Goal: Task Accomplishment & Management: Complete application form

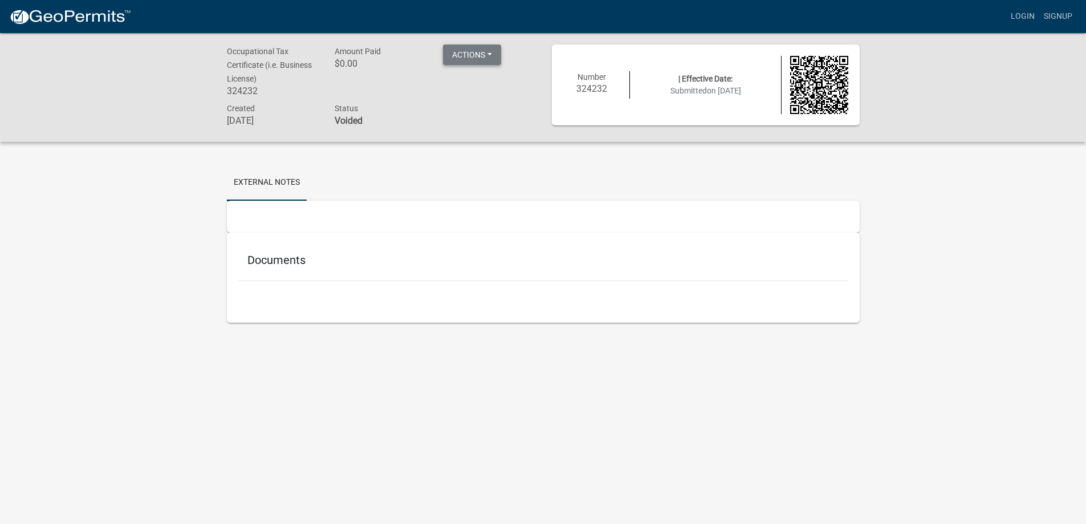
click at [482, 50] on button "Actions" at bounding box center [472, 54] width 58 height 21
click at [482, 51] on button "Actions" at bounding box center [472, 54] width 58 height 21
click at [1051, 17] on link "Signup" at bounding box center [1058, 17] width 38 height 22
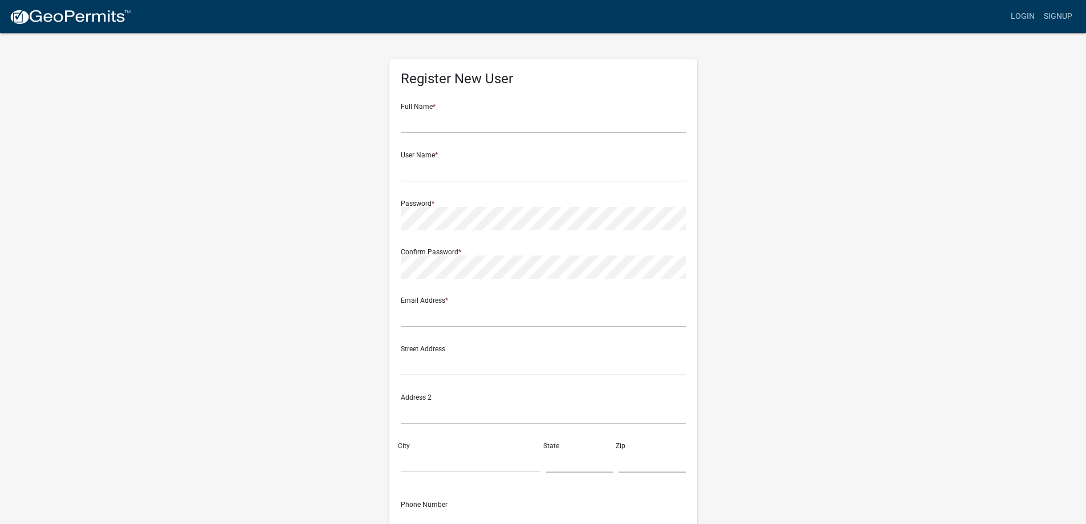
click at [309, 362] on div "Register New User Full Name * User Name * Password * Confirm Password * Email A…" at bounding box center [543, 337] width 650 height 610
click at [440, 126] on input "text" at bounding box center [543, 121] width 285 height 23
type input "[PERSON_NAME]"
click at [434, 170] on input "text" at bounding box center [543, 169] width 285 height 23
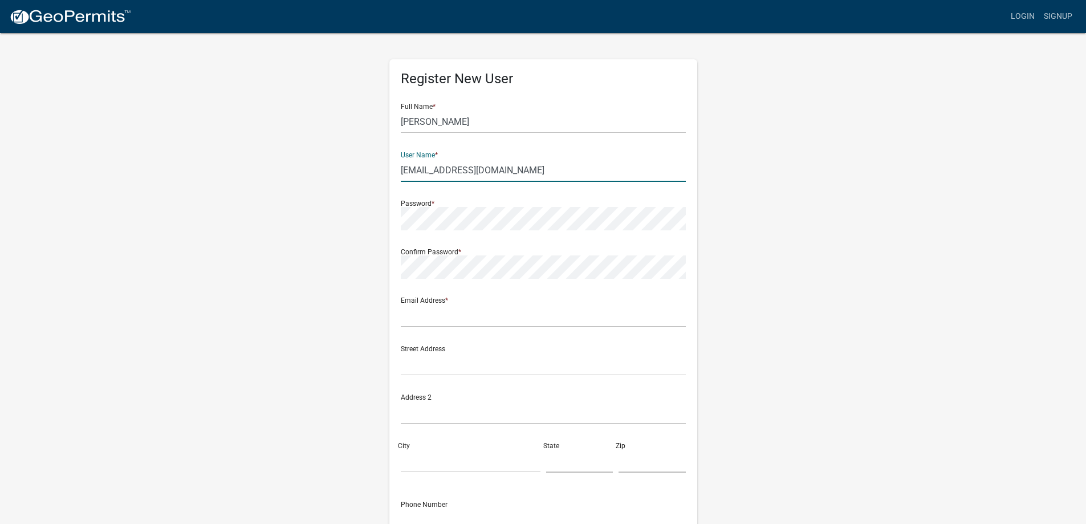
type input "[EMAIL_ADDRESS][DOMAIN_NAME]"
click at [552, 195] on div "Password *" at bounding box center [543, 210] width 285 height 39
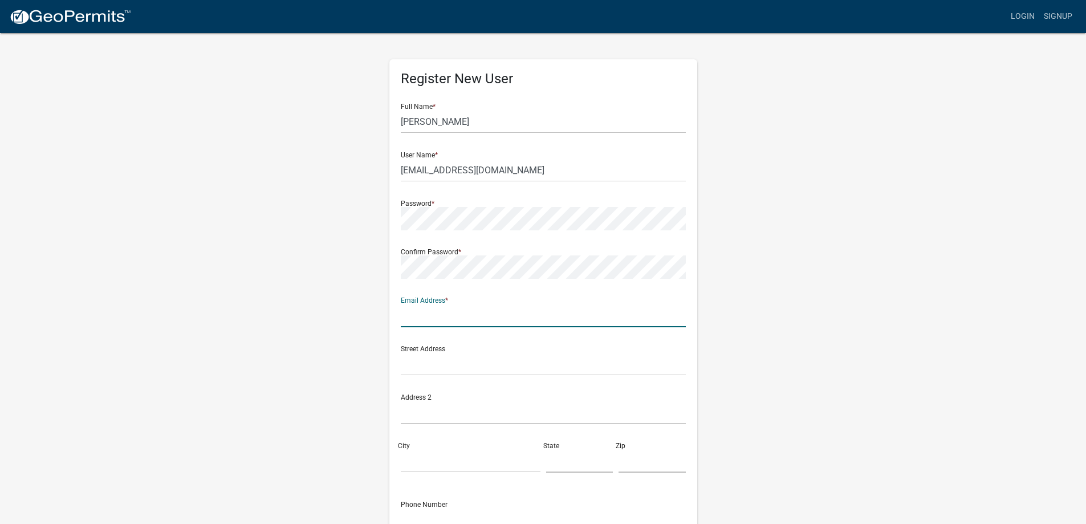
click at [460, 313] on input "text" at bounding box center [543, 315] width 285 height 23
click at [401, 279] on div at bounding box center [401, 279] width 0 height 0
click at [423, 316] on input "text" at bounding box center [543, 315] width 285 height 23
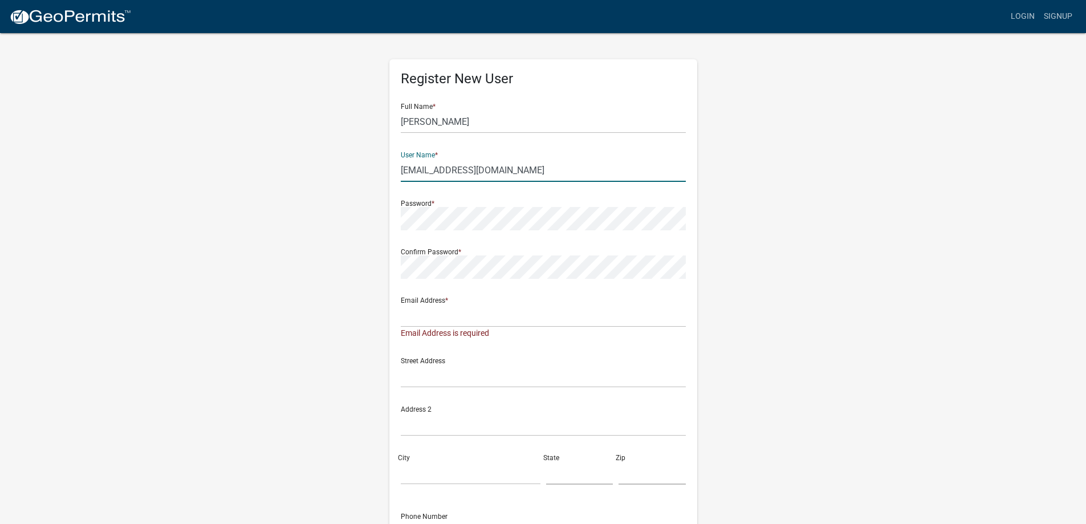
drag, startPoint x: 549, startPoint y: 169, endPoint x: 378, endPoint y: 172, distance: 171.0
click at [378, 172] on div "Register New User Full Name * [PERSON_NAME] User Name * [EMAIL_ADDRESS][DOMAIN_…" at bounding box center [543, 343] width 650 height 622
click at [478, 318] on input "text" at bounding box center [543, 315] width 285 height 23
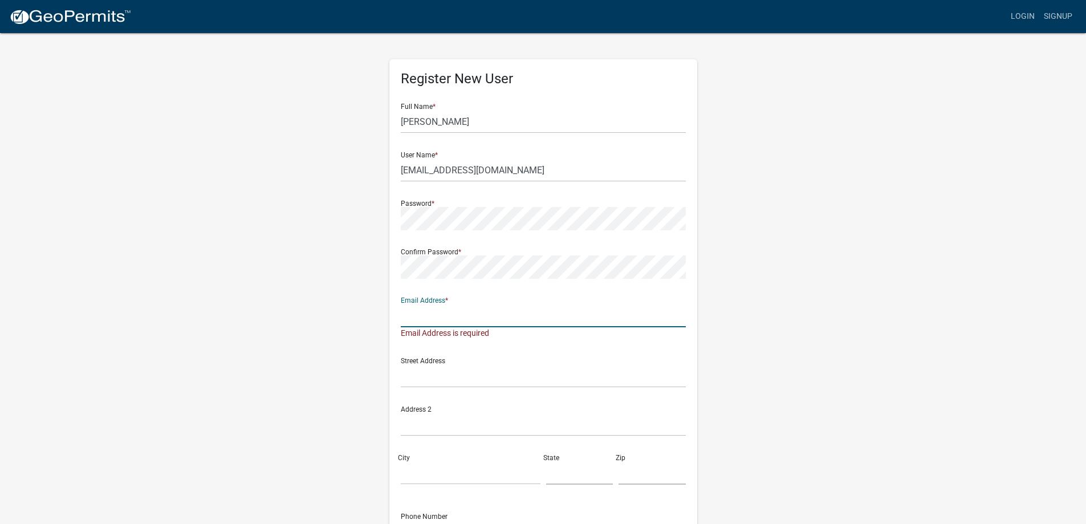
paste input "[EMAIL_ADDRESS][DOMAIN_NAME]"
type input "[EMAIL_ADDRESS][DOMAIN_NAME]"
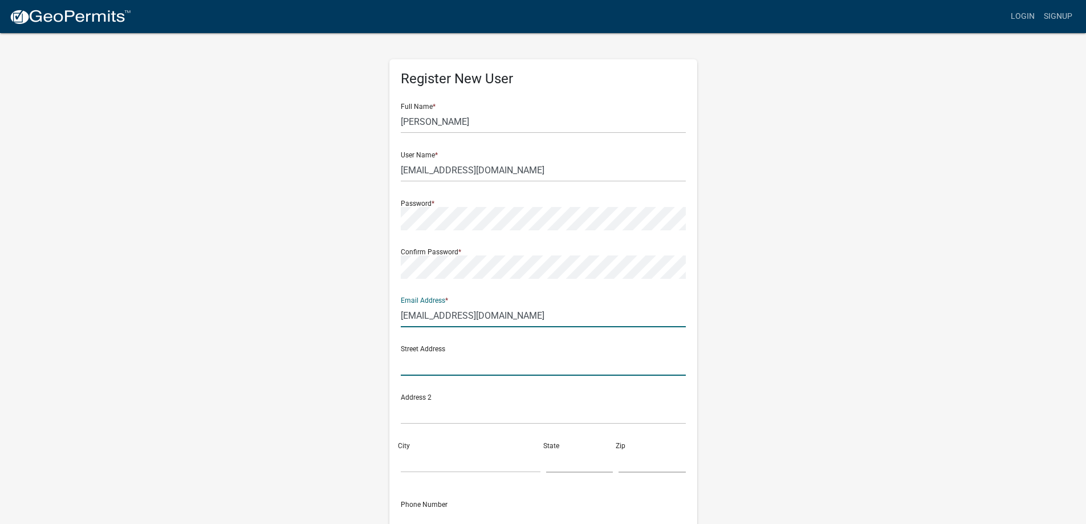
click at [468, 369] on input "text" at bounding box center [543, 363] width 285 height 23
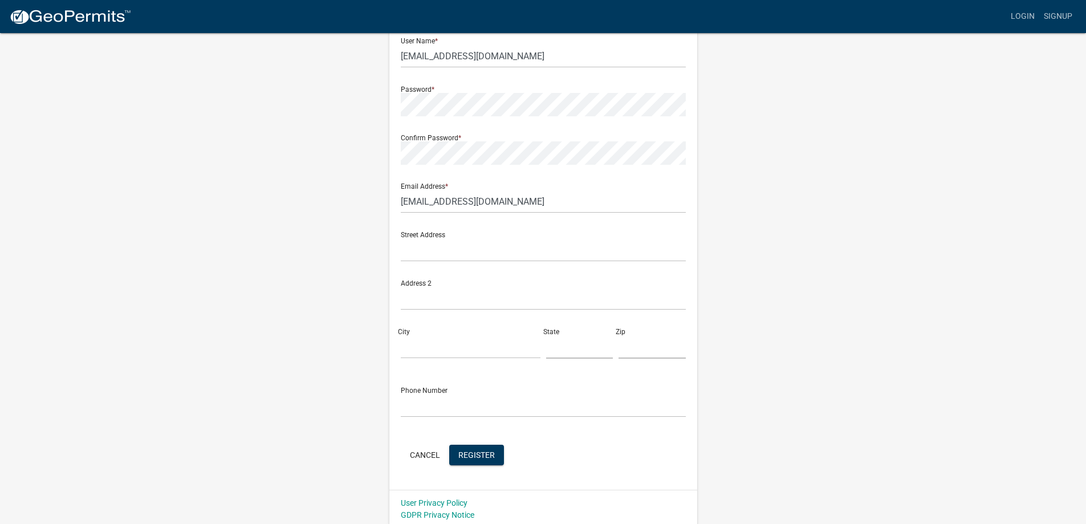
scroll to position [118, 0]
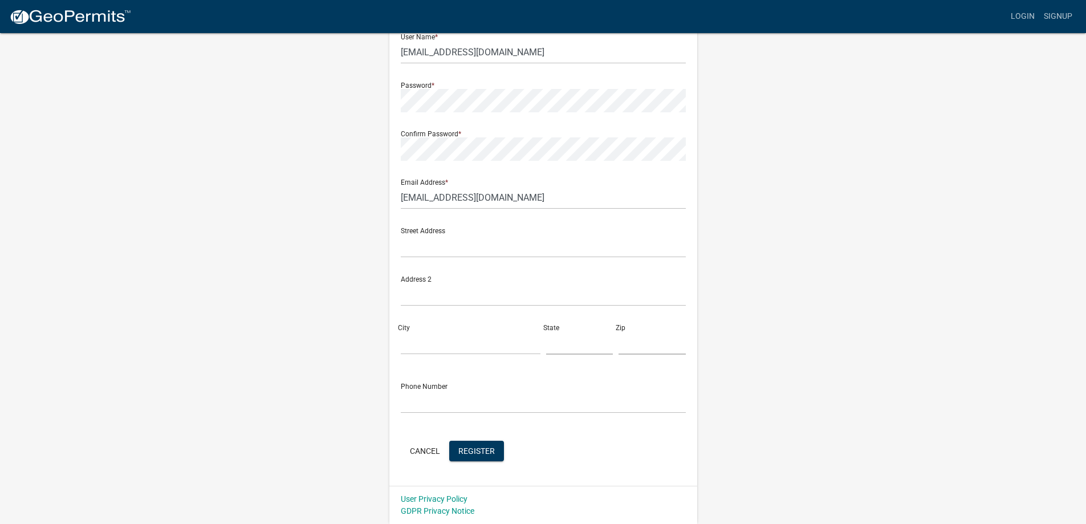
click at [229, 172] on div "Register New User Full Name * [PERSON_NAME] User Name * [EMAIL_ADDRESS][DOMAIN_…" at bounding box center [543, 219] width 650 height 610
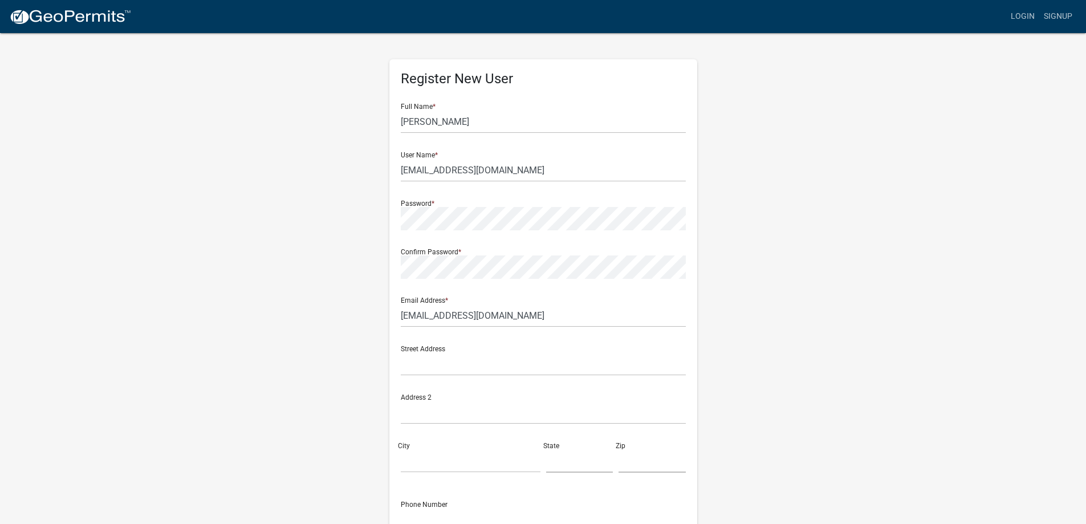
scroll to position [57, 0]
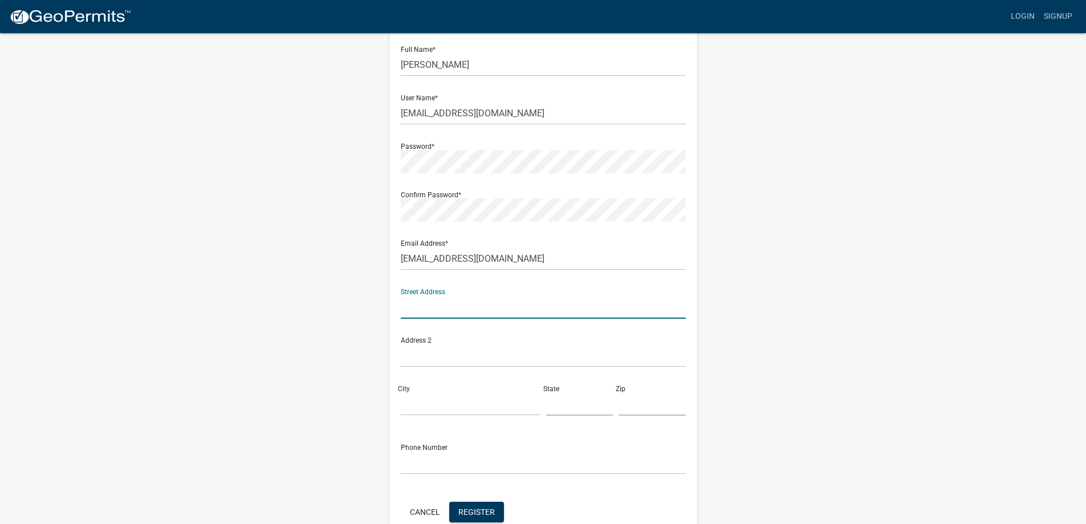
click at [408, 305] on input "text" at bounding box center [543, 306] width 285 height 23
type input "[STREET_ADDRESS][PERSON_NAME]"
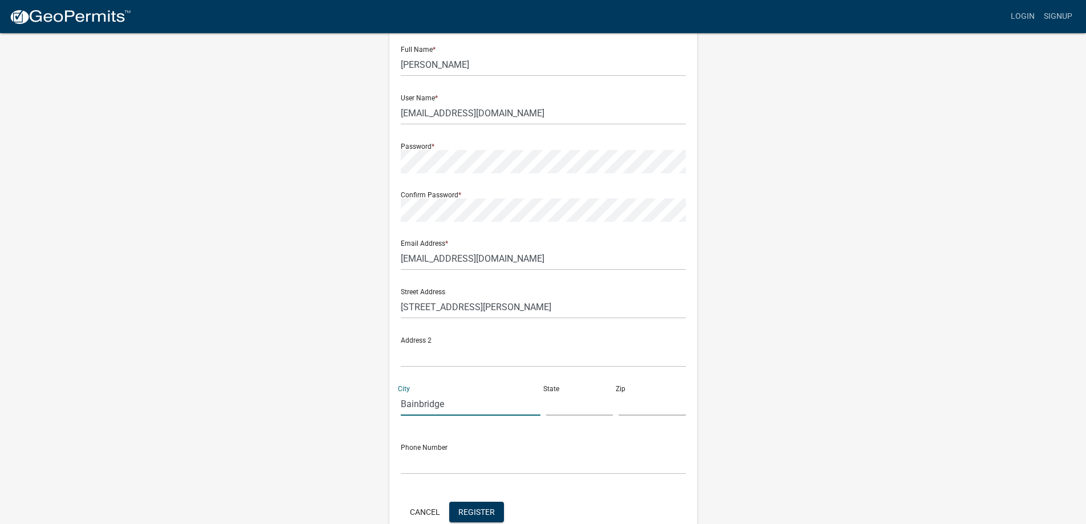
type input "Bainbridge"
type input "GA"
type input "39819"
click at [413, 458] on input "text" at bounding box center [543, 462] width 285 height 23
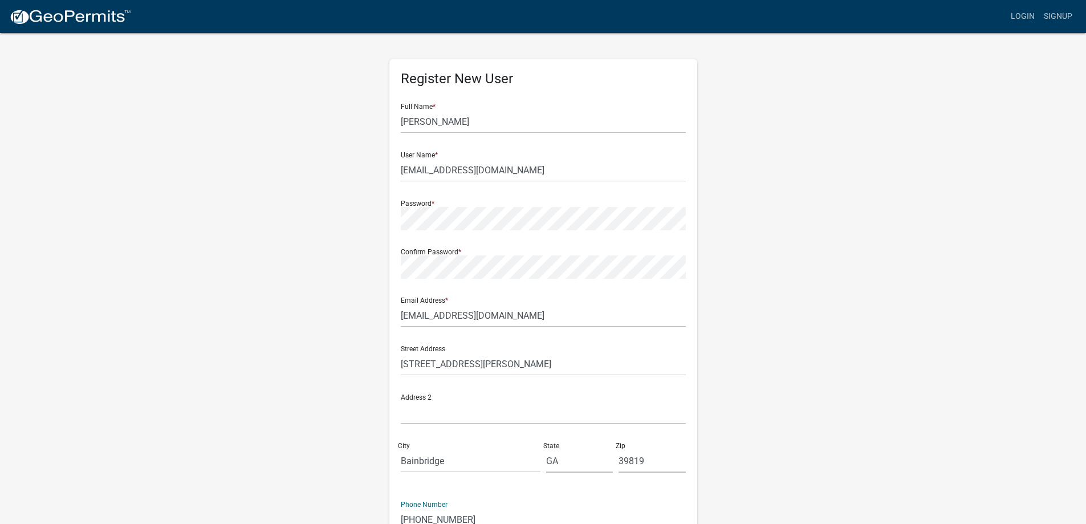
type input "[PHONE_NUMBER]"
click at [295, 207] on div "Register New User Full Name * [PERSON_NAME] User Name * [EMAIL_ADDRESS][DOMAIN_…" at bounding box center [543, 337] width 650 height 610
click at [345, 268] on div "Register New User Full Name * [PERSON_NAME] User Name * [EMAIL_ADDRESS][DOMAIN_…" at bounding box center [543, 337] width 650 height 610
click at [95, 506] on wm-register-view "more_horiz Login Signup Register New User Full Name * [PERSON_NAME] User Name *…" at bounding box center [543, 321] width 1086 height 642
